Goal: Task Accomplishment & Management: Manage account settings

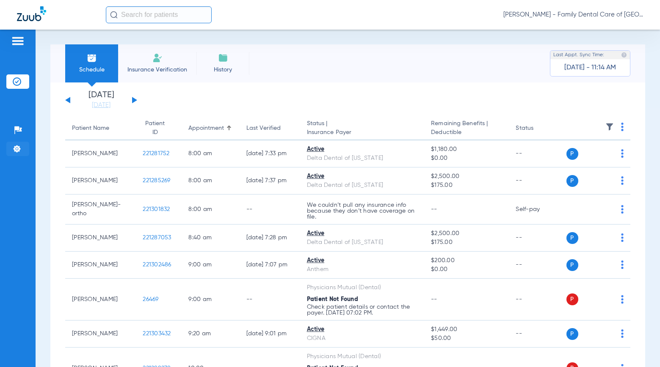
click at [18, 153] on li "Settings" at bounding box center [17, 149] width 23 height 14
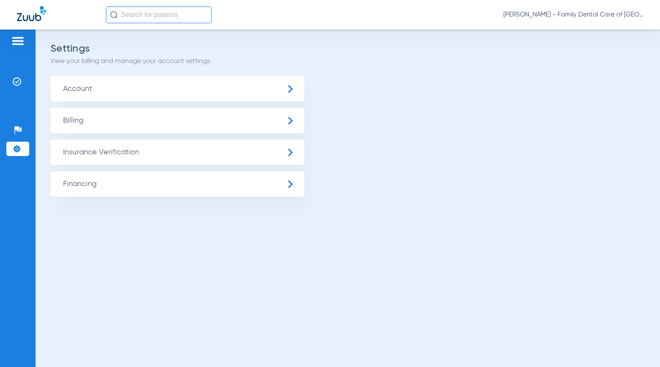
click at [69, 153] on span "Insurance Verification" at bounding box center [177, 152] width 254 height 25
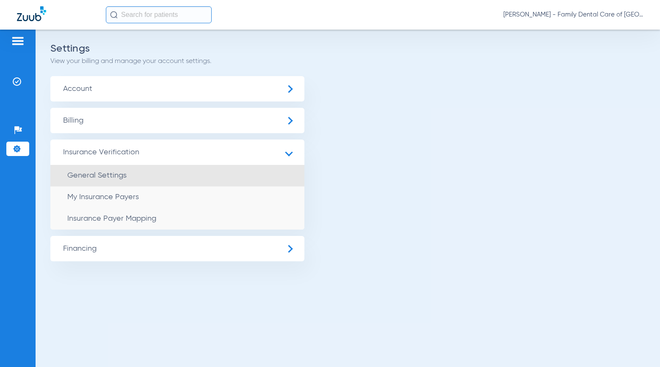
click at [76, 168] on li "General Settings" at bounding box center [177, 176] width 254 height 22
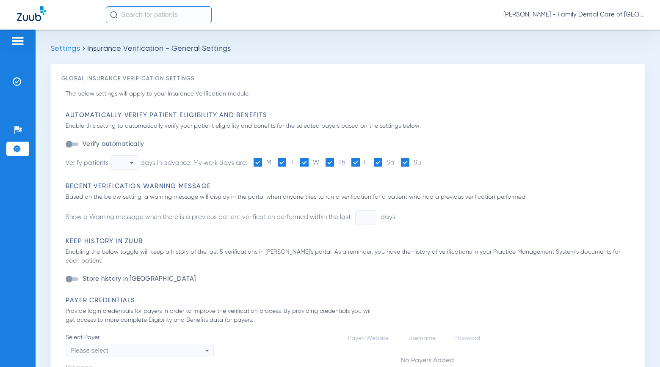
type input "1"
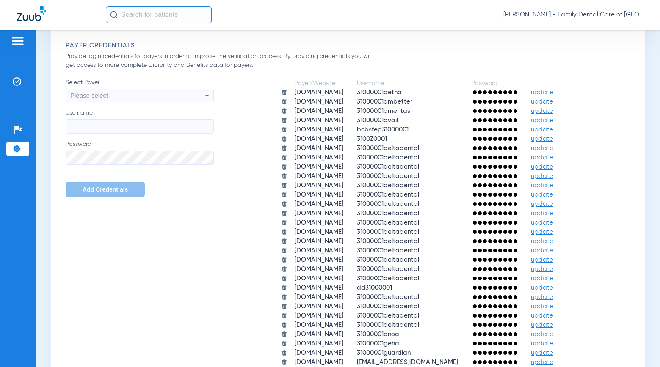
scroll to position [365, 0]
click at [626, 16] on span "[PERSON_NAME] - Family Dental Care of [GEOGRAPHIC_DATA]" at bounding box center [573, 15] width 140 height 8
click at [614, 31] on span "Log out" at bounding box center [618, 30] width 33 height 6
